Goal: Task Accomplishment & Management: Manage account settings

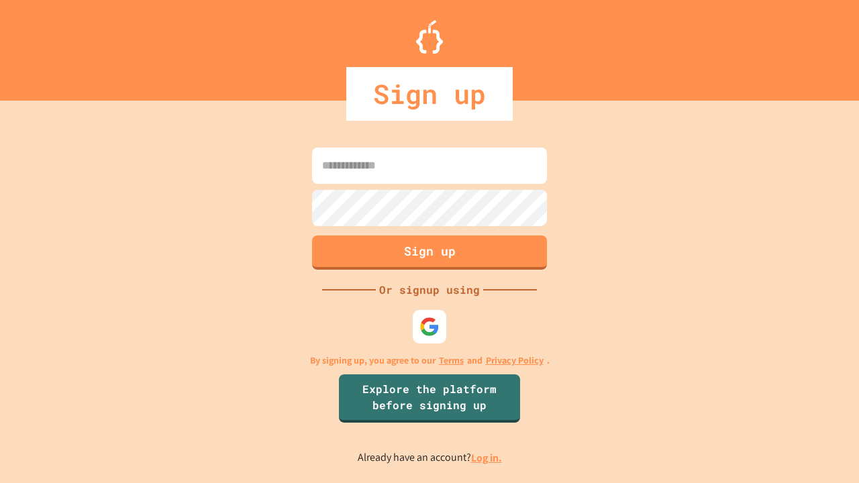
click at [487, 458] on link "Log in." at bounding box center [486, 458] width 31 height 14
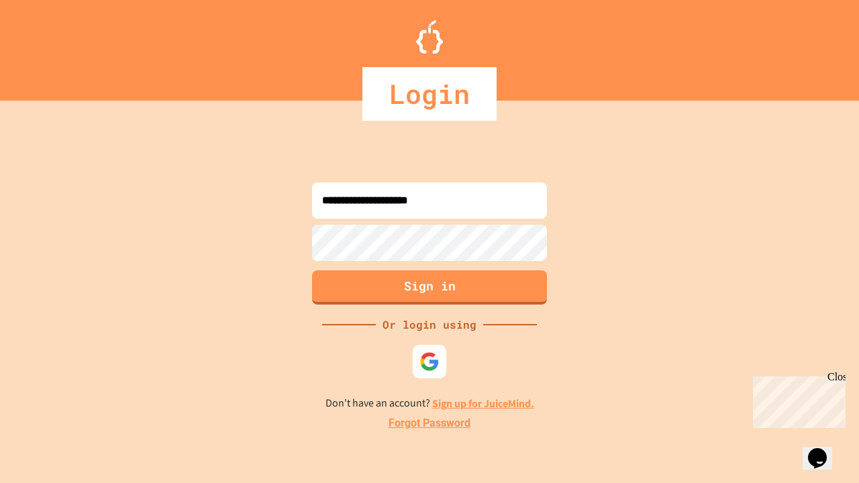
type input "**********"
